Goal: Information Seeking & Learning: Learn about a topic

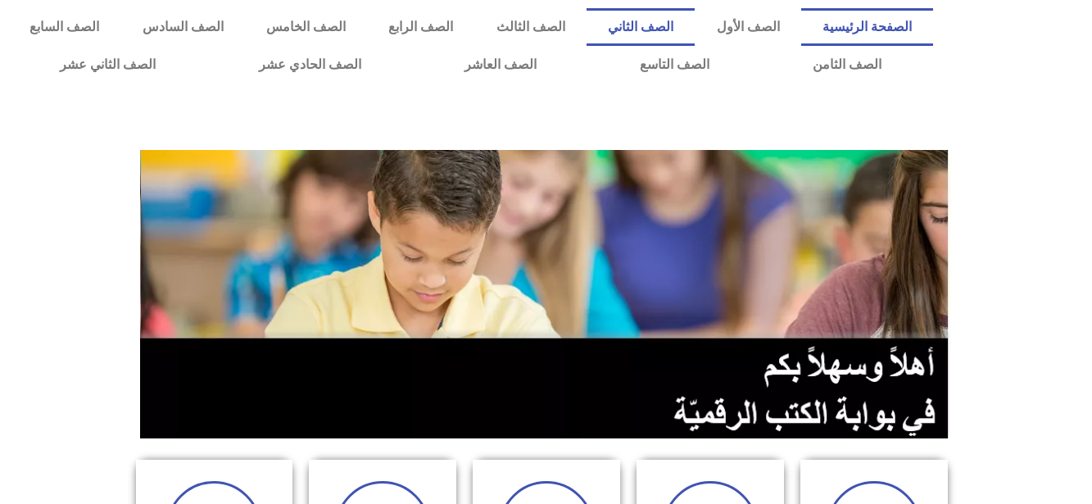
click at [693, 20] on link "الصف الثاني" at bounding box center [641, 27] width 108 height 38
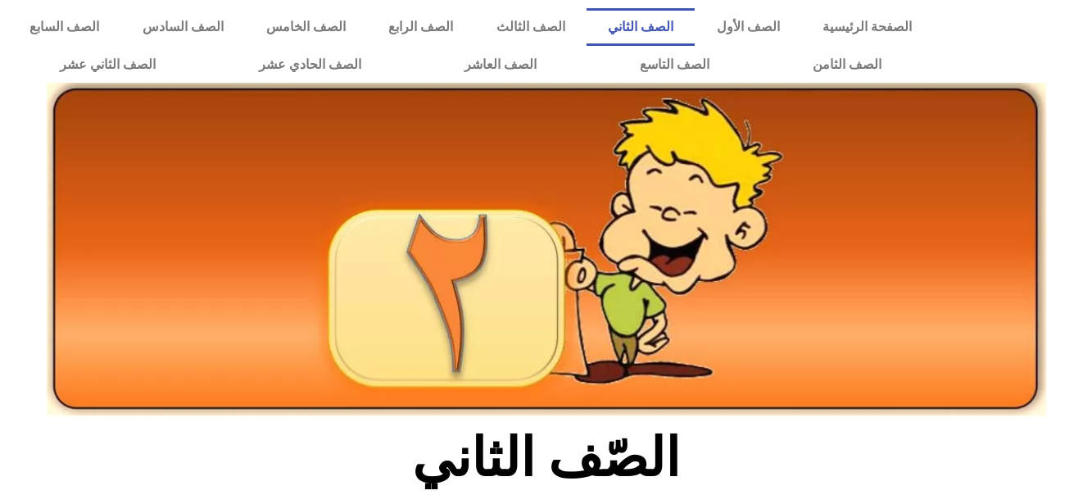
click at [1085, 486] on section "الصّف الثاني" at bounding box center [546, 467] width 1092 height 85
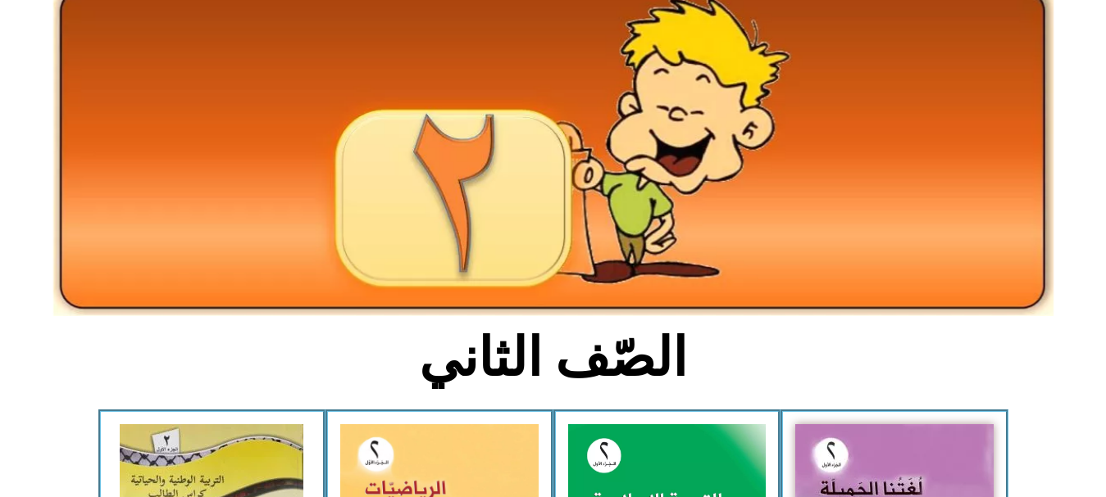
scroll to position [131, 0]
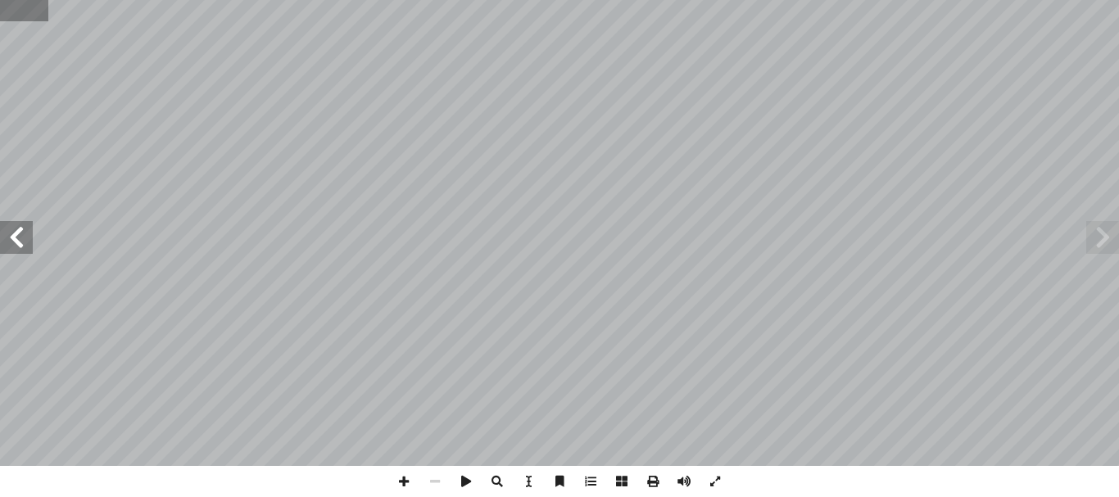
click at [7, 10] on input "text" at bounding box center [24, 10] width 48 height 21
type input "**"
click at [1111, 250] on span at bounding box center [1103, 237] width 33 height 33
click at [25, 234] on span at bounding box center [16, 237] width 33 height 33
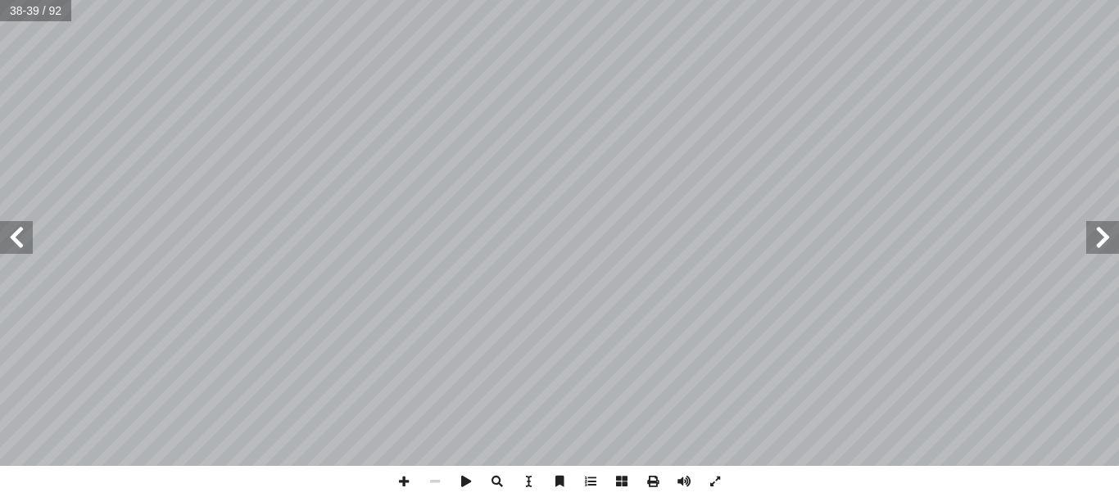
click at [1099, 232] on span at bounding box center [1103, 237] width 33 height 33
click at [8, 236] on span at bounding box center [16, 237] width 33 height 33
click at [16, 242] on span at bounding box center [16, 237] width 33 height 33
click at [402, 480] on span at bounding box center [403, 481] width 31 height 31
click at [20, 240] on span at bounding box center [16, 237] width 33 height 33
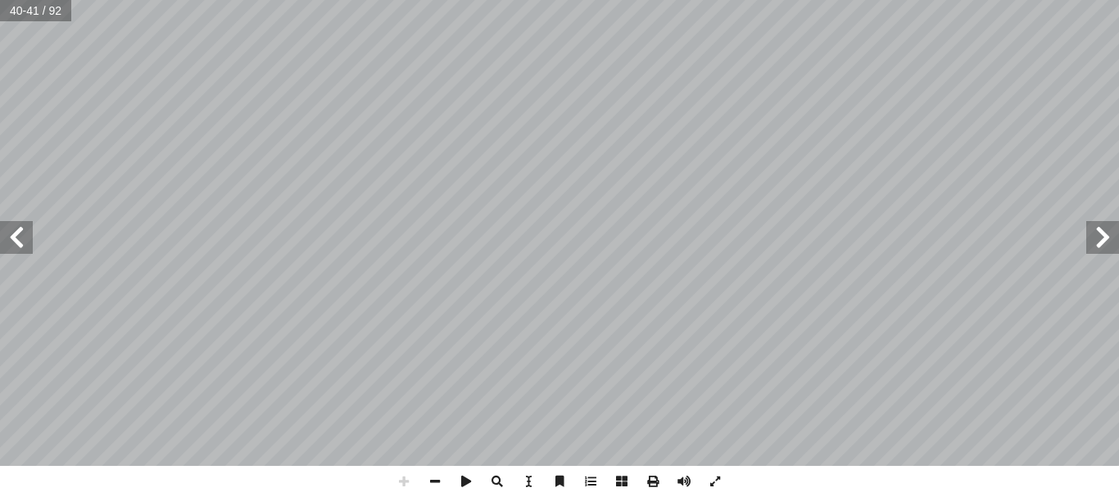
click at [11, 234] on span at bounding box center [16, 237] width 33 height 33
click at [1109, 238] on span at bounding box center [1103, 237] width 33 height 33
click at [433, 482] on span at bounding box center [435, 481] width 31 height 31
